Goal: Task Accomplishment & Management: Use online tool/utility

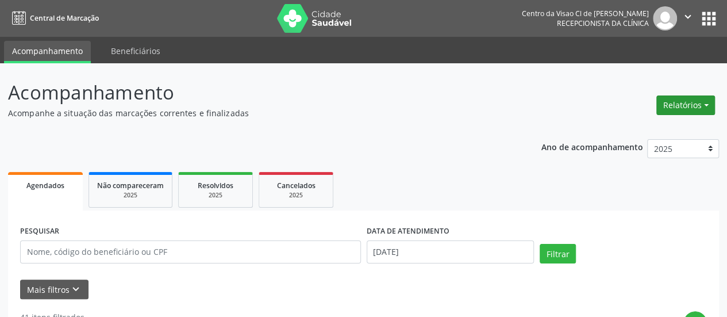
click at [687, 102] on button "Relatórios" at bounding box center [685, 105] width 59 height 20
click at [670, 128] on link "Agendamentos" at bounding box center [654, 129] width 124 height 16
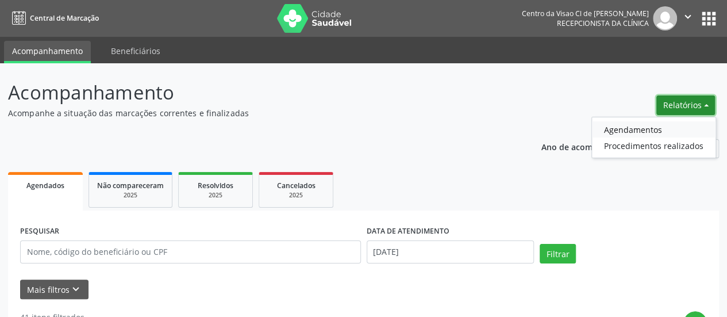
select select "8"
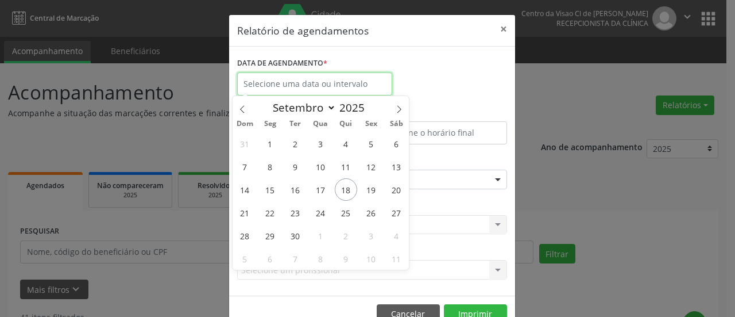
click at [263, 82] on input "text" at bounding box center [314, 83] width 155 height 23
click at [367, 190] on span "19" at bounding box center [371, 189] width 22 height 22
type input "[DATE]"
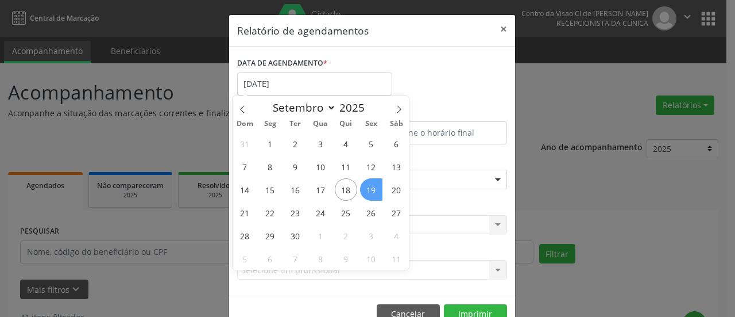
click at [367, 190] on span "19" at bounding box center [371, 189] width 22 height 22
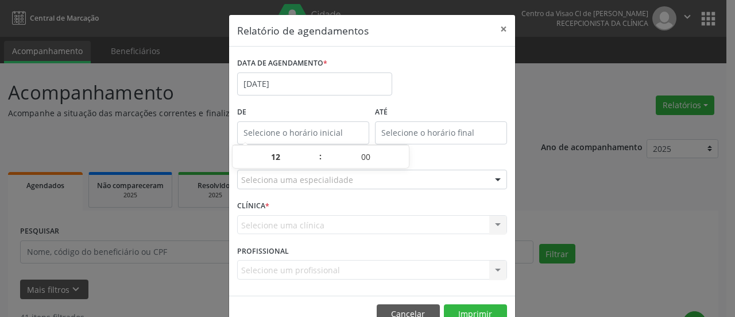
type input "12:00"
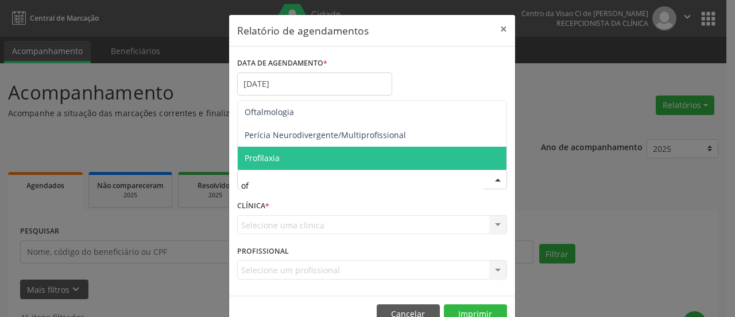
type input "oft"
click at [327, 156] on span "Oftalmologia" at bounding box center [372, 157] width 269 height 23
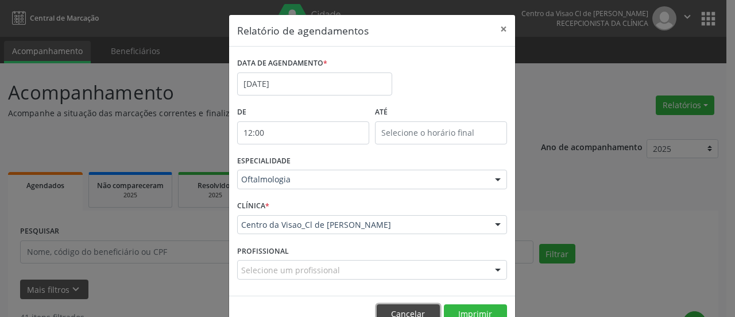
click at [400, 309] on button "Cancelar" at bounding box center [408, 314] width 63 height 20
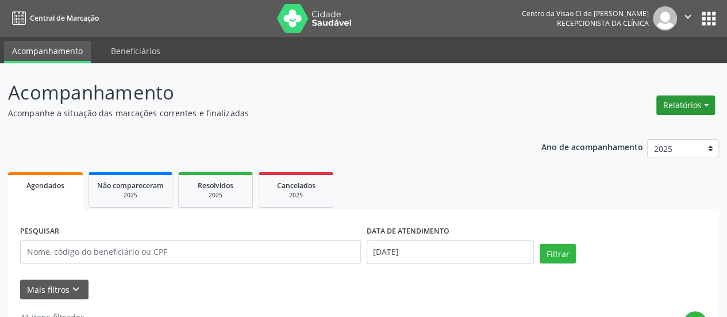
click at [677, 100] on button "Relatórios" at bounding box center [685, 105] width 59 height 20
click at [658, 121] on link "Agendamentos" at bounding box center [654, 129] width 124 height 16
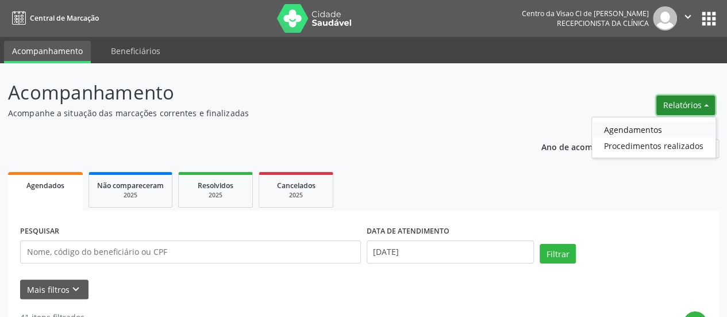
select select "8"
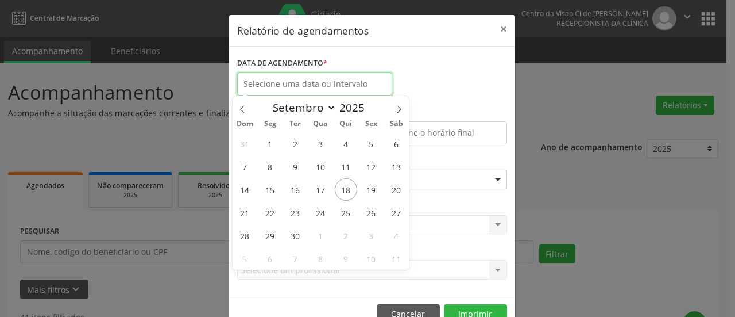
click at [279, 90] on input "text" at bounding box center [314, 83] width 155 height 23
click at [380, 189] on span "19" at bounding box center [371, 189] width 22 height 22
type input "[DATE]"
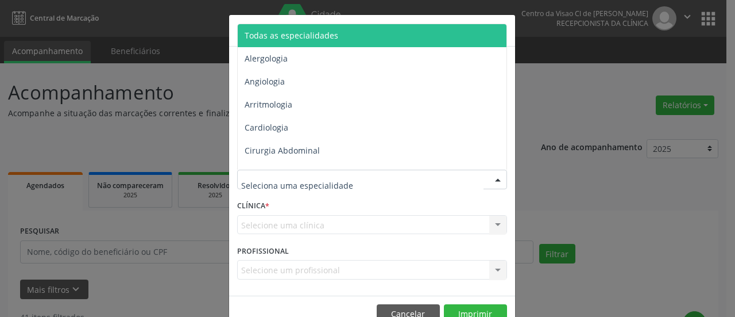
click at [354, 175] on div at bounding box center [372, 179] width 270 height 20
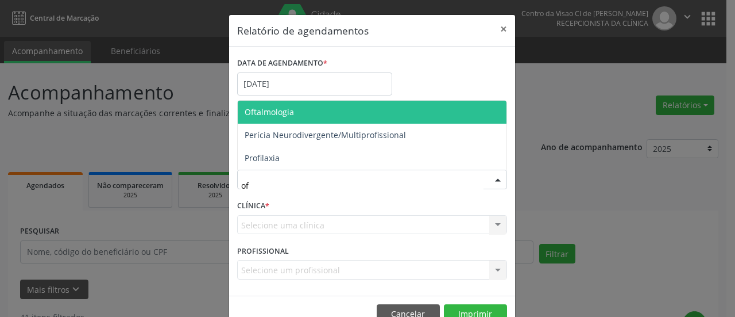
type input "oft"
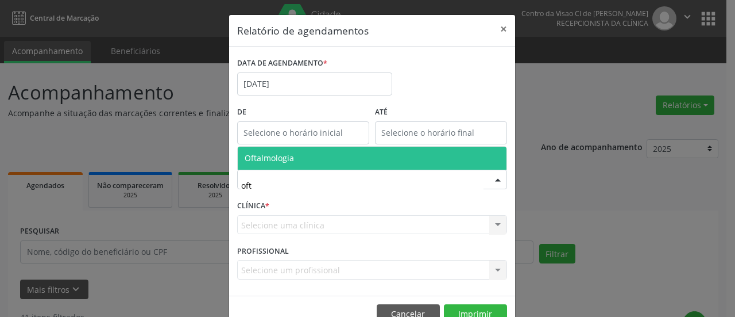
click at [350, 146] on div "Oftalmologia Nenhum resultado encontrado para: " oft " Não há nenhuma opção par…" at bounding box center [372, 158] width 270 height 24
click at [331, 160] on span "Oftalmologia" at bounding box center [372, 157] width 269 height 23
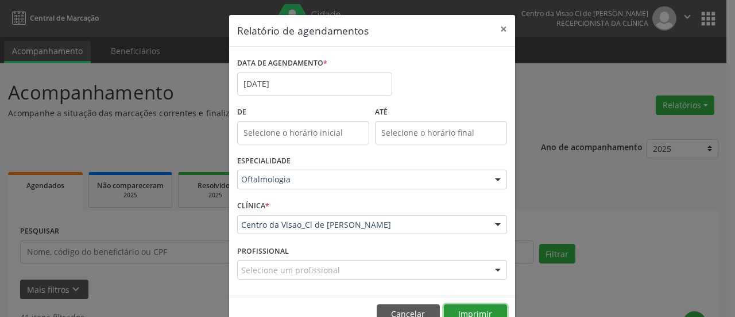
click at [479, 312] on button "Imprimir" at bounding box center [475, 314] width 63 height 20
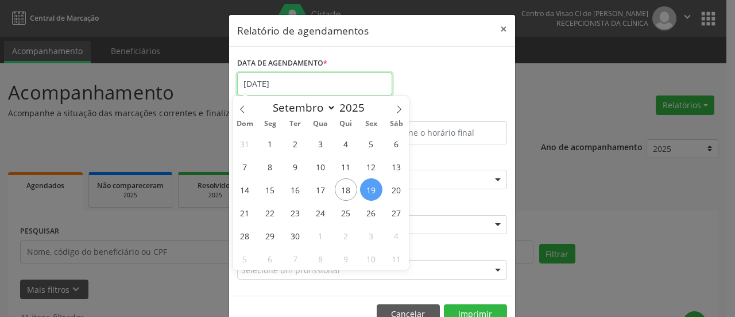
click at [319, 78] on input "[DATE]" at bounding box center [314, 83] width 155 height 23
click at [271, 203] on span "22" at bounding box center [270, 212] width 22 height 22
type input "22/09/2025"
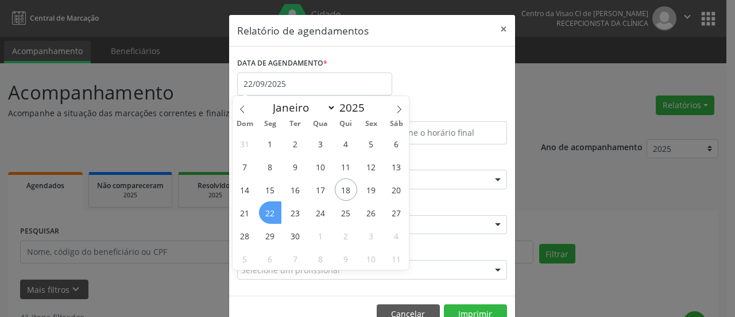
click at [271, 203] on span "22" at bounding box center [270, 212] width 22 height 22
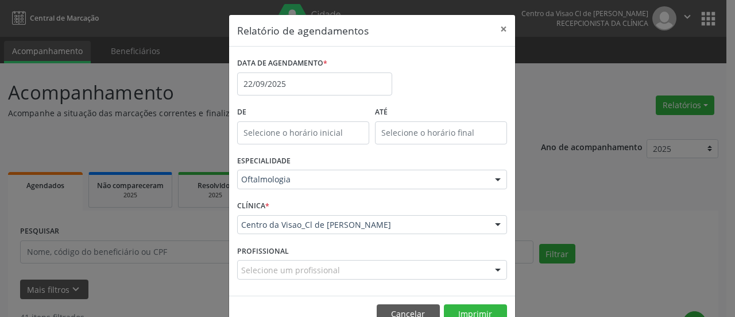
click at [271, 203] on div "CLÍNICA * Centro da Visao_Cl de [PERSON_NAME] Centro da Visao_Cl de Olhos [PERS…" at bounding box center [372, 219] width 276 height 45
click at [470, 304] on button "Imprimir" at bounding box center [475, 314] width 63 height 20
